Goal: Information Seeking & Learning: Find specific fact

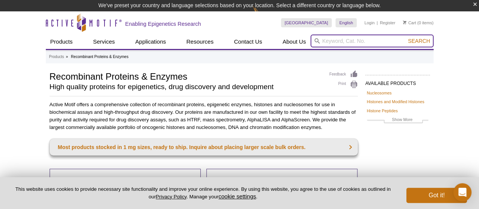
click at [336, 40] on input "search" at bounding box center [371, 40] width 123 height 13
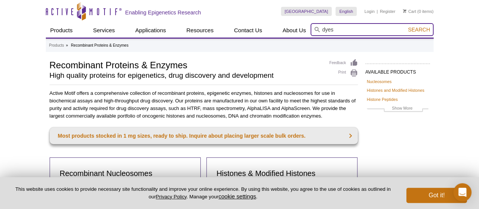
type input "dyes"
click at [405, 26] on button "Search" at bounding box center [418, 29] width 26 height 7
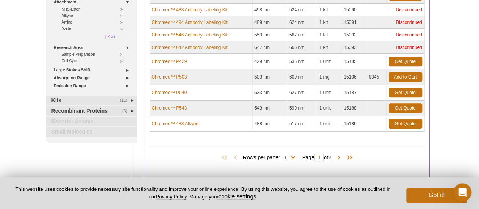
scroll to position [140, 0]
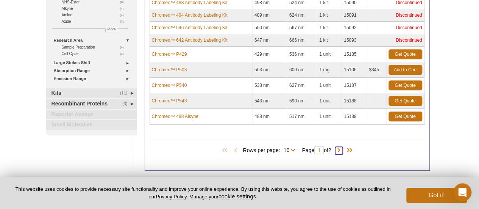
click at [341, 147] on span at bounding box center [339, 150] width 8 height 8
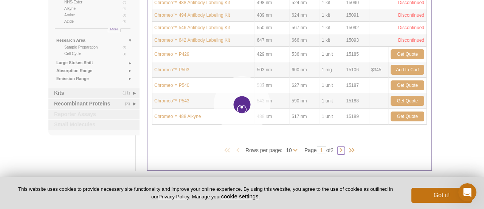
type input "2"
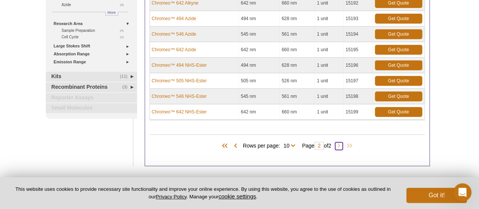
scroll to position [178, 0]
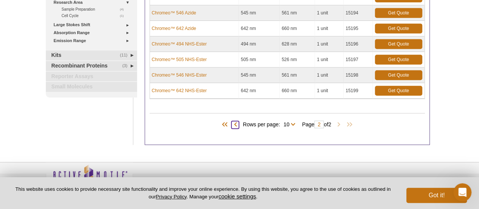
click at [233, 121] on span at bounding box center [235, 125] width 8 height 8
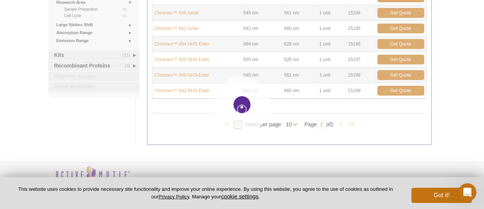
type input "1"
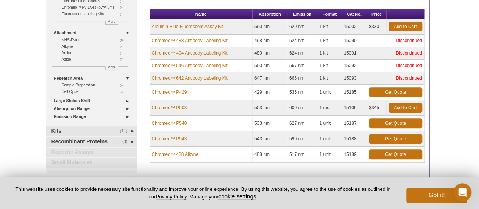
scroll to position [140, 0]
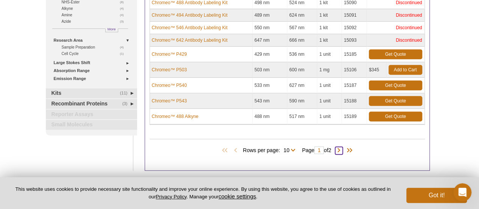
click at [342, 146] on span at bounding box center [339, 150] width 8 height 8
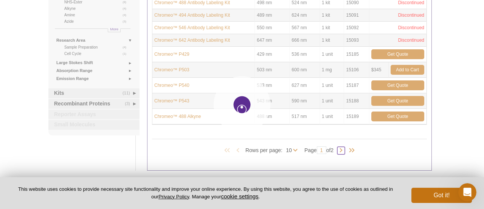
type input "2"
